Goal: Task Accomplishment & Management: Manage account settings

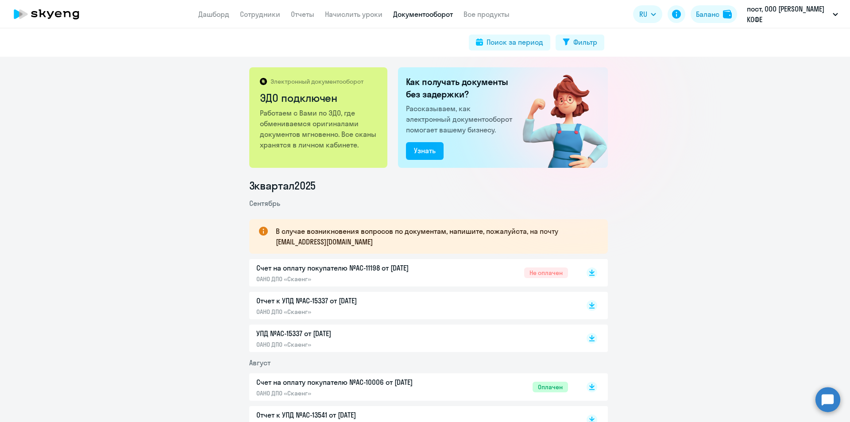
click at [214, 16] on link "Дашборд" at bounding box center [213, 14] width 31 height 9
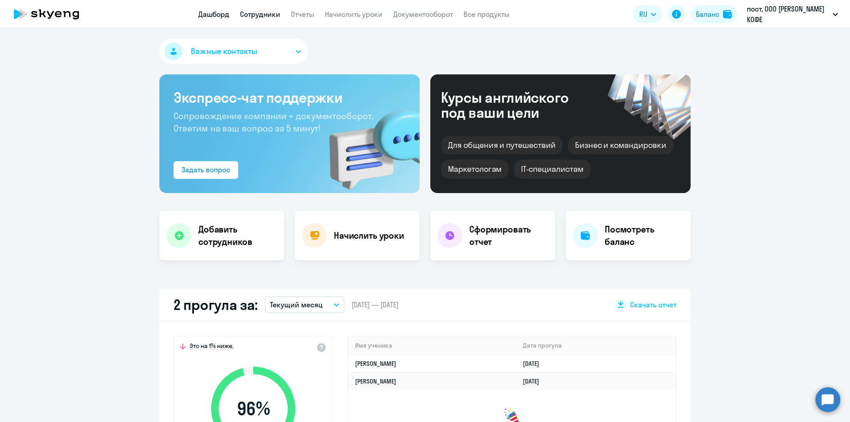
click at [280, 14] on link "Сотрудники" at bounding box center [260, 14] width 40 height 9
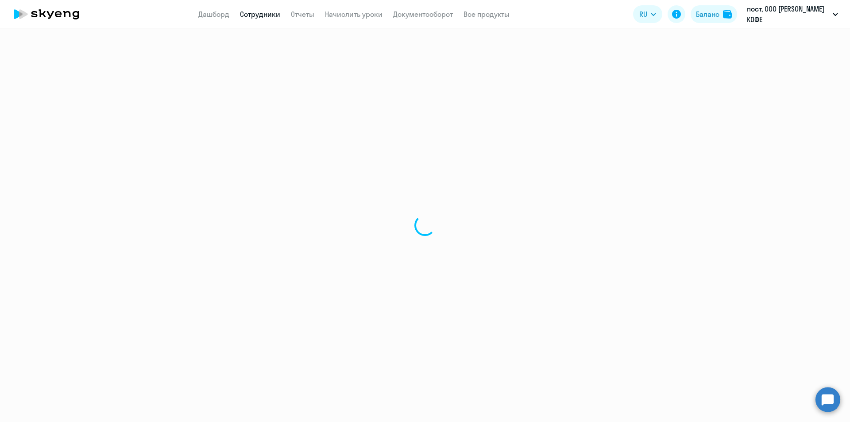
select select "30"
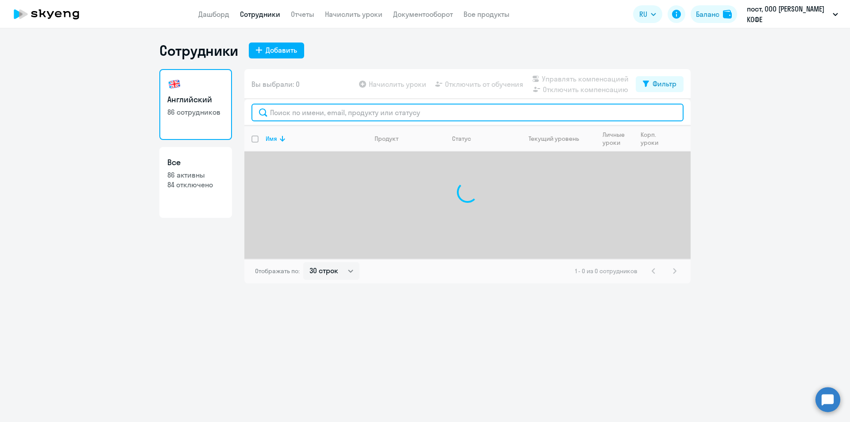
click at [326, 112] on input "text" at bounding box center [467, 113] width 432 height 18
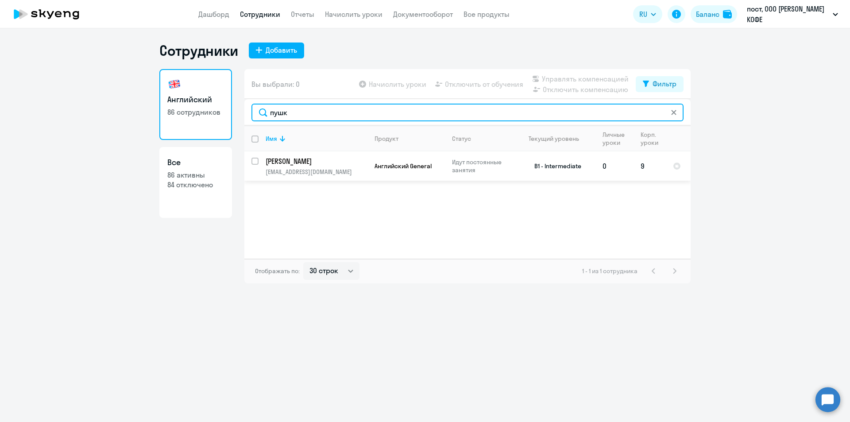
type input "пушк"
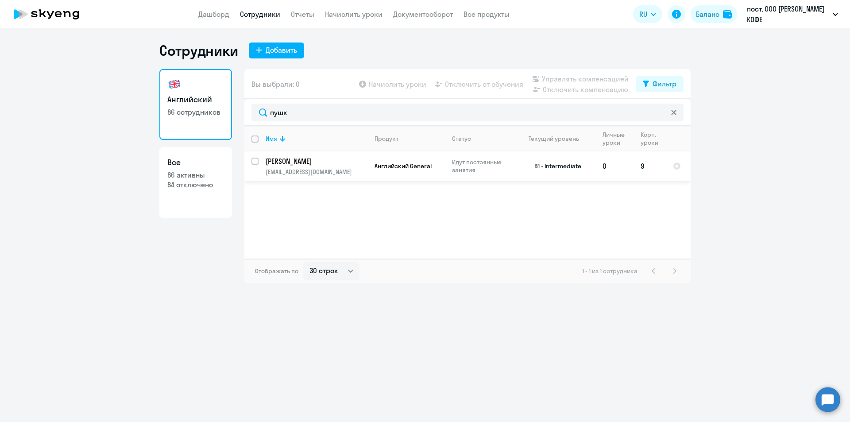
click at [252, 159] on input "select row 22505636" at bounding box center [260, 167] width 18 height 18
checkbox input "true"
click at [486, 85] on span "Отключить от обучения" at bounding box center [484, 84] width 78 height 11
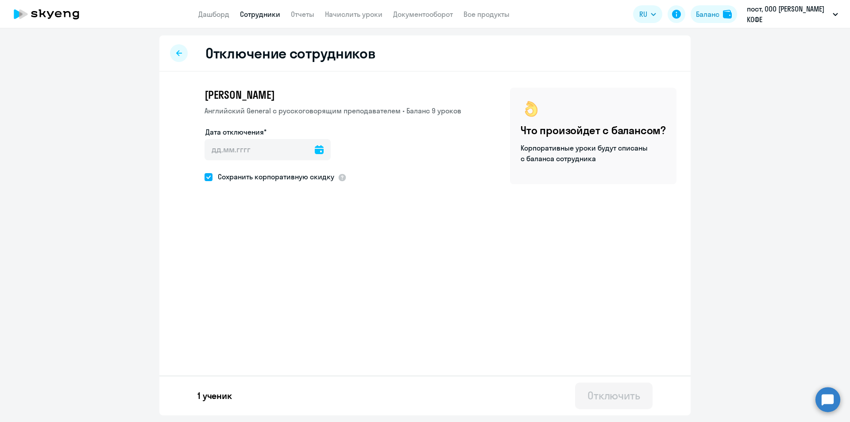
click at [315, 148] on icon at bounding box center [319, 149] width 9 height 9
click at [290, 236] on span "5" at bounding box center [288, 233] width 16 height 16
type input "[DATE]"
click at [259, 134] on label "Дата отключения*" at bounding box center [235, 132] width 61 height 11
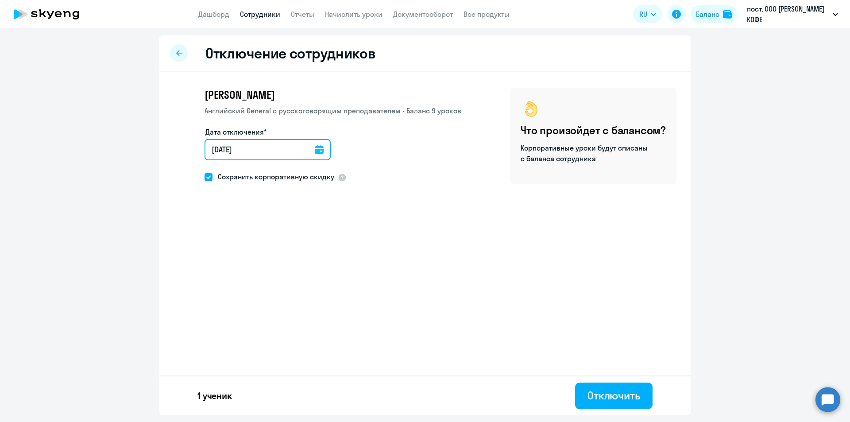
click at [259, 139] on input "[DATE]" at bounding box center [268, 149] width 126 height 21
click at [318, 152] on input "[DATE]" at bounding box center [268, 149] width 126 height 21
click at [315, 147] on icon at bounding box center [319, 149] width 9 height 9
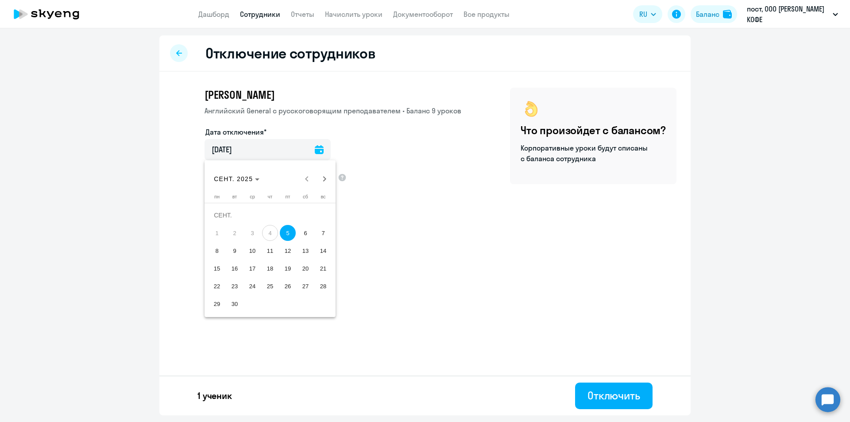
click at [304, 232] on span "6" at bounding box center [306, 233] width 16 height 16
type input "[DATE]"
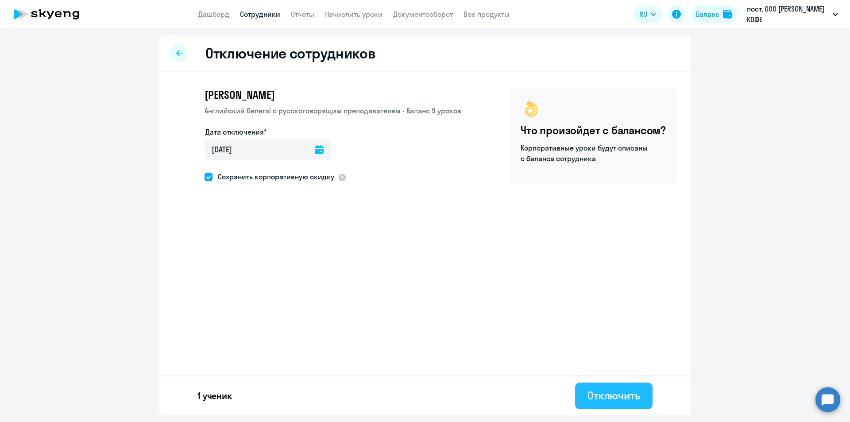
click at [597, 401] on div "Отключить" at bounding box center [614, 395] width 53 height 14
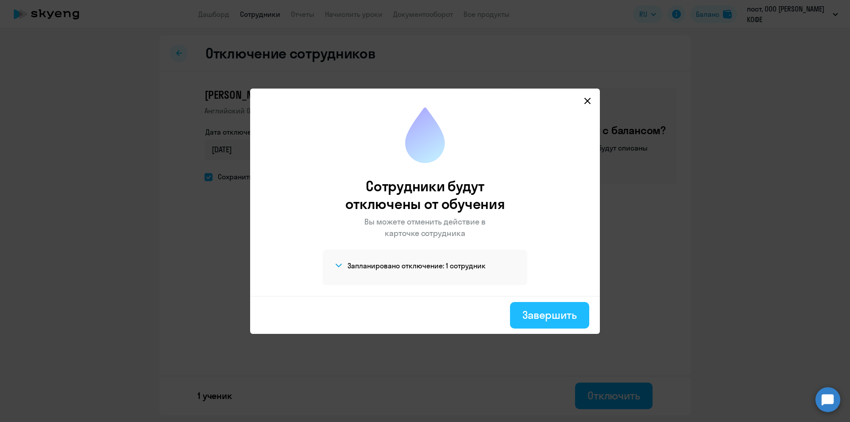
click at [522, 307] on button "Завершить" at bounding box center [549, 315] width 79 height 27
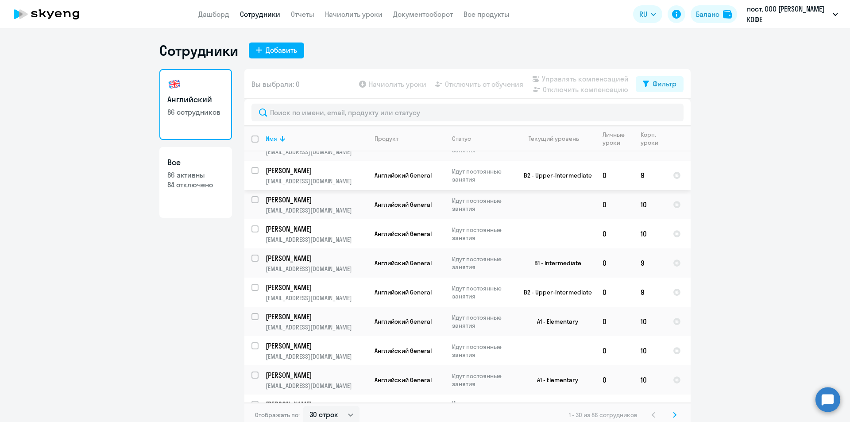
scroll to position [531, 0]
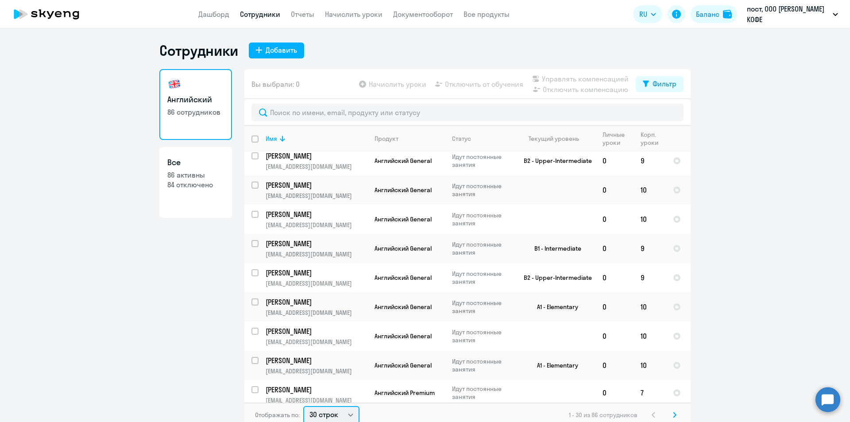
drag, startPoint x: 343, startPoint y: 412, endPoint x: 337, endPoint y: 410, distance: 6.4
click at [343, 412] on select "30 строк 50 строк 100 строк" at bounding box center [331, 415] width 56 height 18
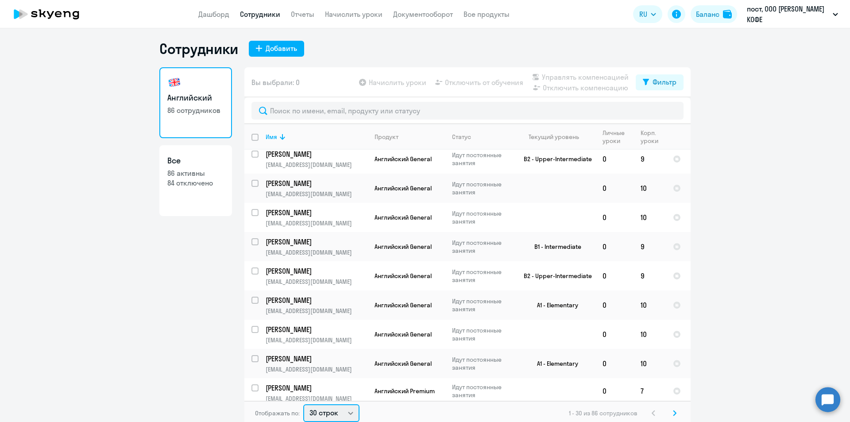
select select "100"
click at [303, 404] on select "30 строк 50 строк 100 строк" at bounding box center [331, 413] width 56 height 18
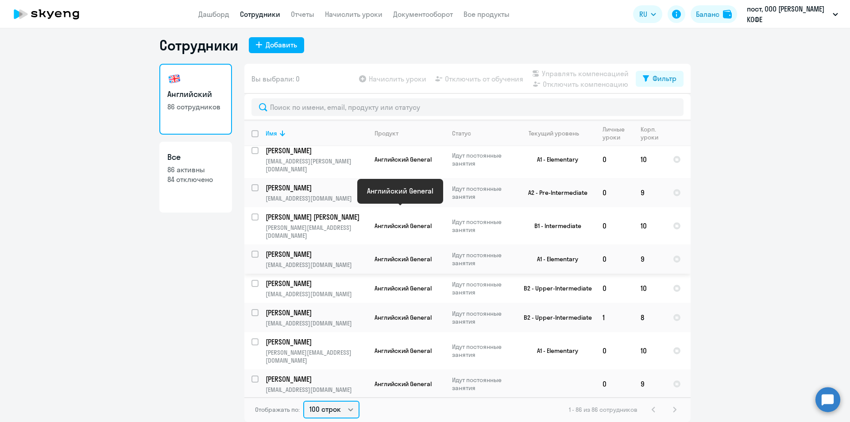
scroll to position [2303, 0]
